Goal: Information Seeking & Learning: Learn about a topic

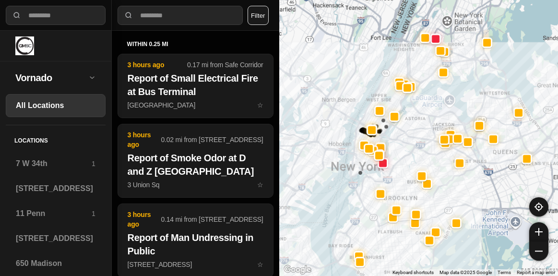
select select "*"
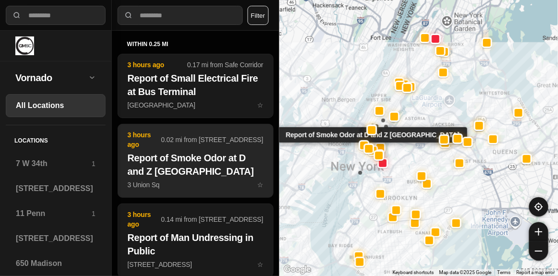
click at [208, 163] on h2 "Report of Smoke Odor at D and Z [GEOGRAPHIC_DATA]" at bounding box center [196, 164] width 136 height 27
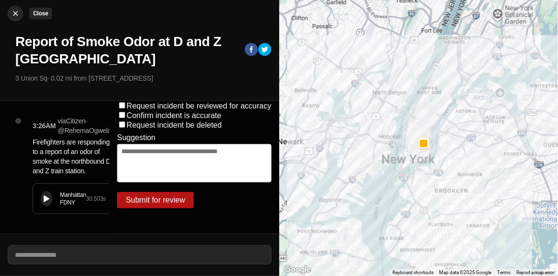
click at [19, 14] on img at bounding box center [16, 14] width 10 height 10
select select "*"
